Goal: Task Accomplishment & Management: Manage account settings

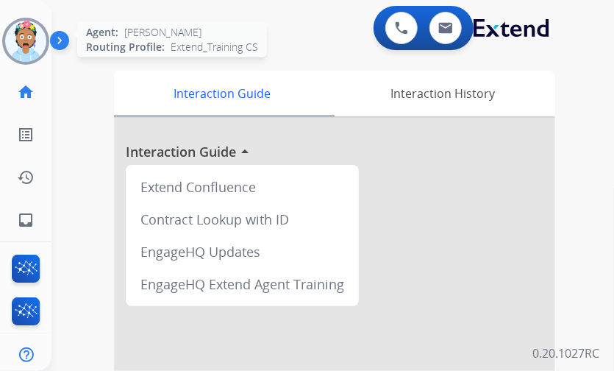
click at [12, 35] on img at bounding box center [25, 41] width 41 height 41
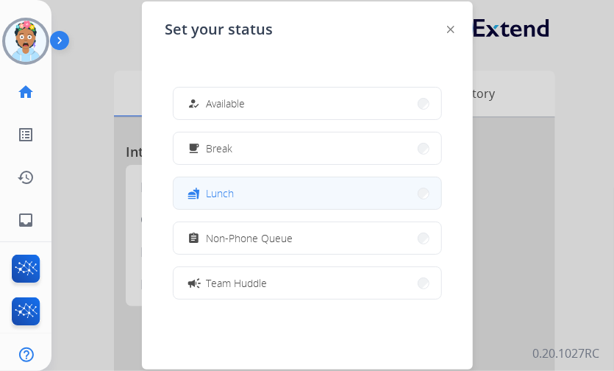
click at [226, 196] on span "Lunch" at bounding box center [221, 192] width 28 height 15
